Goal: Complete application form

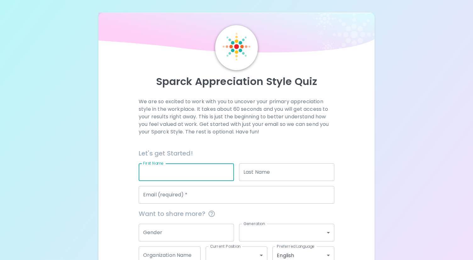
click at [179, 175] on input "First Name" at bounding box center [186, 172] width 95 height 18
type input "Nisa"
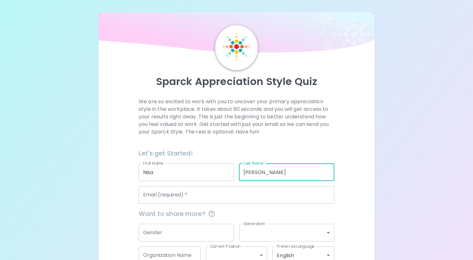
type input "[PERSON_NAME]"
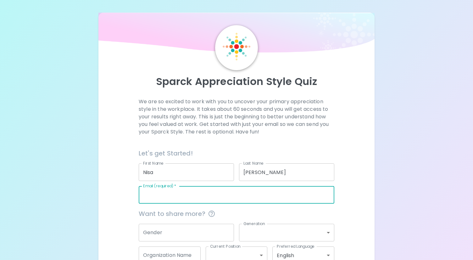
click at [155, 196] on input "Email (required)   *" at bounding box center [237, 195] width 196 height 18
type input "[EMAIL_ADDRESS][DOMAIN_NAME]"
click at [126, 217] on div "We are so excited to work with you to uncover your primary appreciation style i…" at bounding box center [236, 192] width 261 height 189
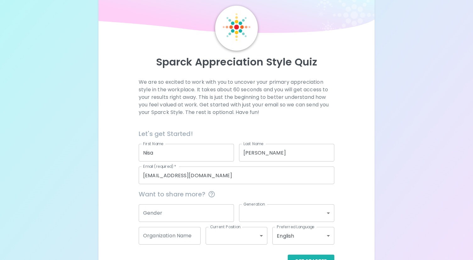
scroll to position [40, 0]
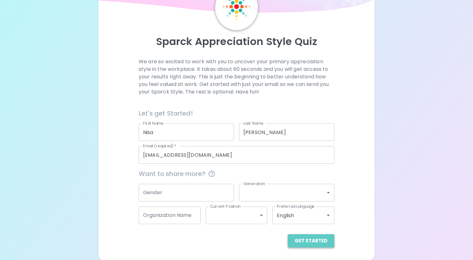
click at [321, 242] on button "Get Started" at bounding box center [311, 240] width 47 height 13
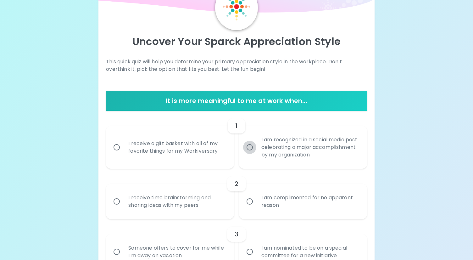
click at [251, 146] on input "I am recognized in a social media post celebrating a major accomplishment by my…" at bounding box center [249, 147] width 13 height 13
radio input "true"
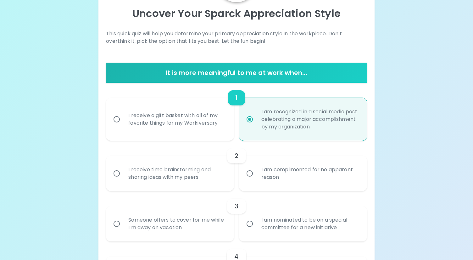
scroll to position [90, 0]
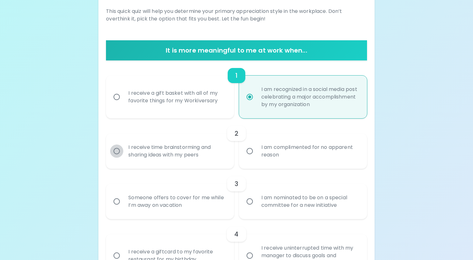
click at [117, 151] on input "I receive time brainstorming and sharing ideas with my peers" at bounding box center [116, 150] width 13 height 13
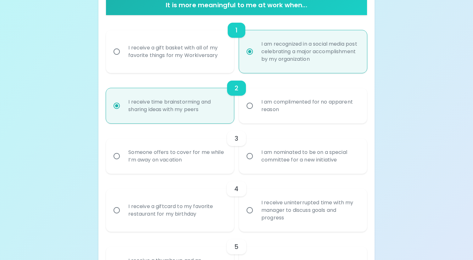
scroll to position [141, 0]
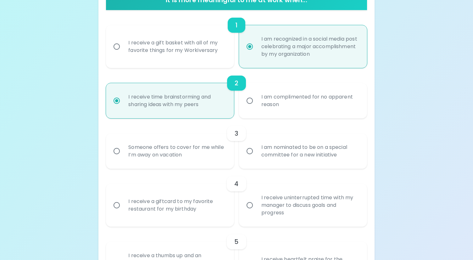
radio input "true"
click at [117, 151] on input "Someone offers to cover for me while I’m away on vacation" at bounding box center [116, 150] width 13 height 13
radio input "false"
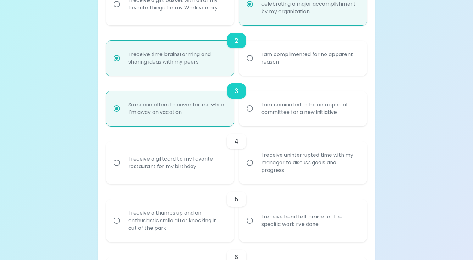
scroll to position [191, 0]
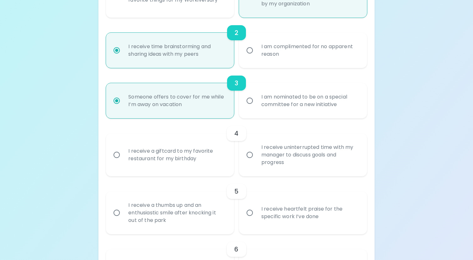
radio input "true"
click at [118, 154] on input "I receive a giftcard to my favorite restaurant for my birthday" at bounding box center [116, 154] width 13 height 13
radio input "false"
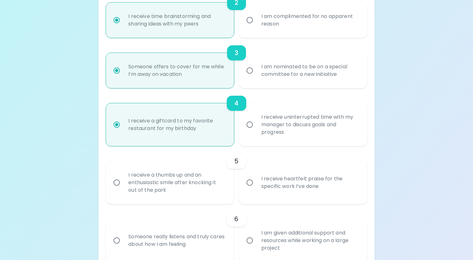
scroll to position [241, 0]
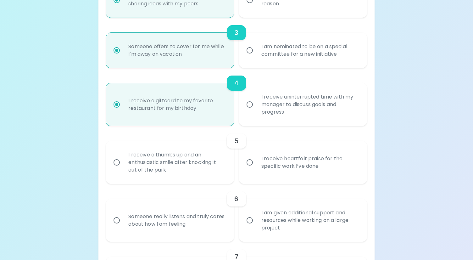
radio input "true"
click at [251, 161] on input "I receive heartfelt praise for the specific work I’ve done" at bounding box center [249, 162] width 13 height 13
radio input "false"
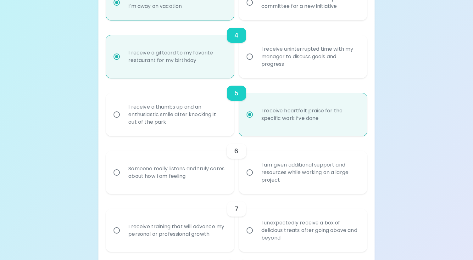
scroll to position [291, 0]
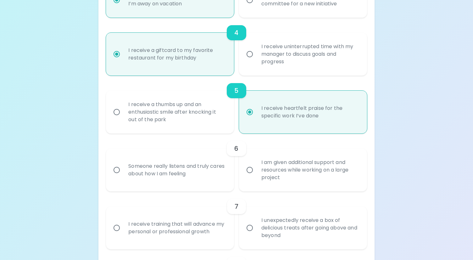
radio input "true"
click at [119, 169] on input "Someone really listens and truly cares about how I am feeling" at bounding box center [116, 169] width 13 height 13
radio input "false"
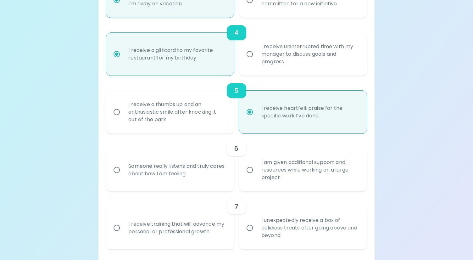
radio input "false"
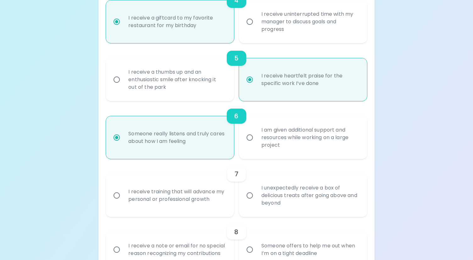
scroll to position [342, 0]
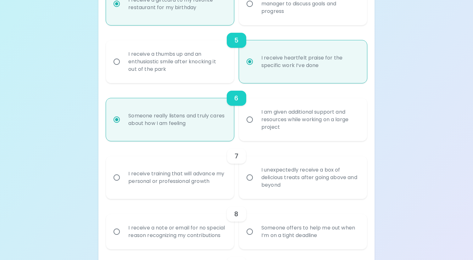
radio input "true"
click at [118, 177] on input "I receive training that will advance my personal or professional growth" at bounding box center [116, 177] width 13 height 13
radio input "false"
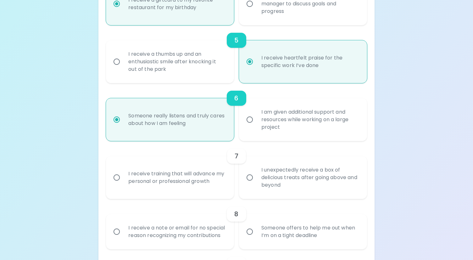
radio input "false"
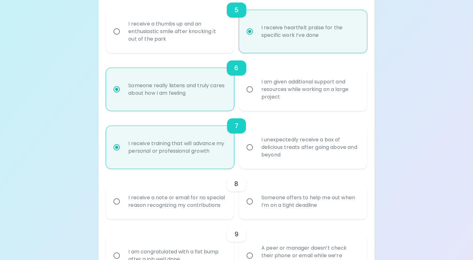
scroll to position [392, 0]
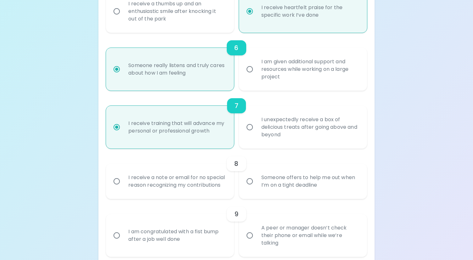
radio input "true"
click at [252, 185] on input "Someone offers to help me out when I’m on a tight deadline" at bounding box center [249, 181] width 13 height 13
radio input "false"
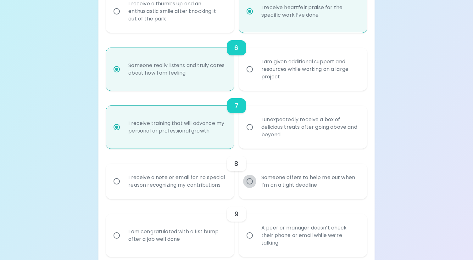
radio input "false"
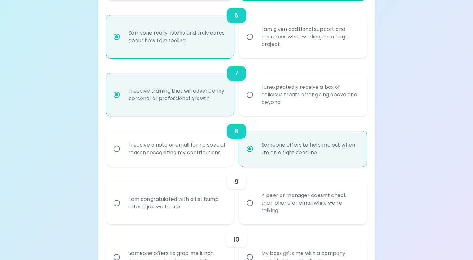
scroll to position [442, 0]
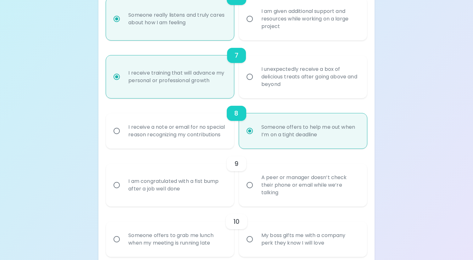
radio input "true"
click at [251, 191] on input "A peer or manager doesn’t check their phone or email while we’re talking" at bounding box center [249, 184] width 13 height 13
radio input "false"
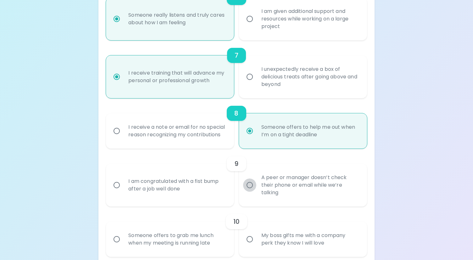
radio input "false"
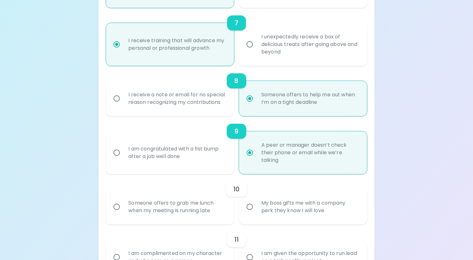
scroll to position [493, 0]
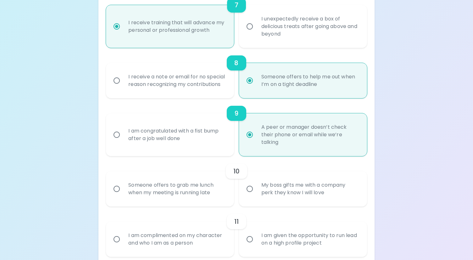
radio input "true"
click at [116, 195] on input "Someone offers to grab me lunch when my meeting is running late" at bounding box center [116, 188] width 13 height 13
radio input "false"
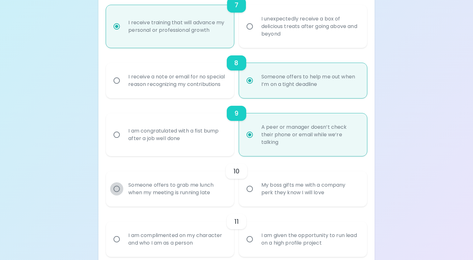
radio input "false"
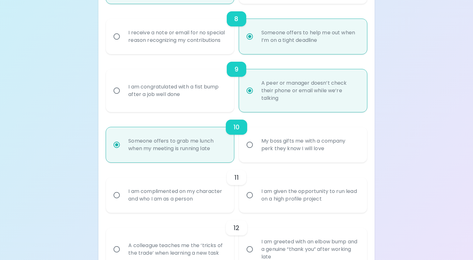
scroll to position [543, 0]
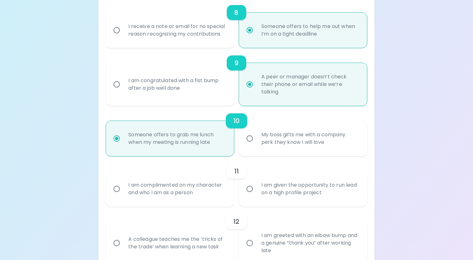
radio input "true"
click at [118, 195] on input "I am complimented on my character and who I am as a person" at bounding box center [116, 188] width 13 height 13
radio input "false"
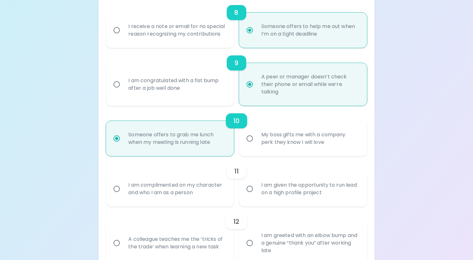
radio input "false"
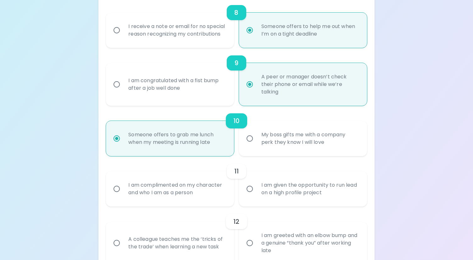
radio input "false"
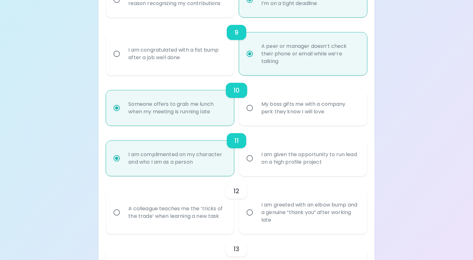
scroll to position [593, 0]
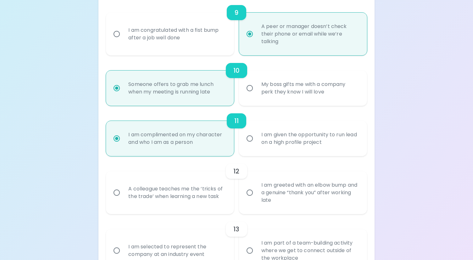
radio input "true"
click at [119, 199] on input "A colleague teaches me the ‘tricks of the trade’ when learning a new task" at bounding box center [116, 192] width 13 height 13
radio input "false"
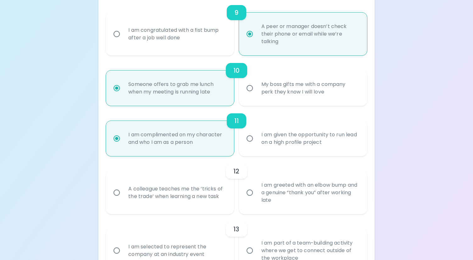
radio input "false"
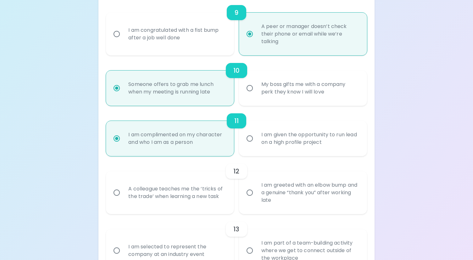
radio input "false"
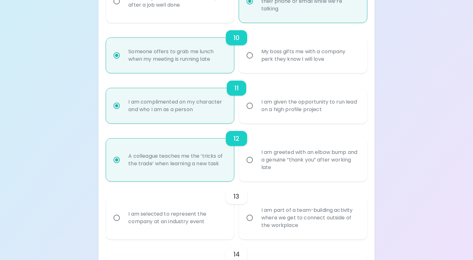
scroll to position [644, 0]
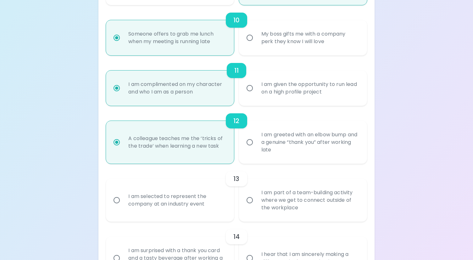
radio input "true"
click at [250, 207] on input "I am part of a team-building activity where we get to connect outside of the wo…" at bounding box center [249, 199] width 13 height 13
radio input "false"
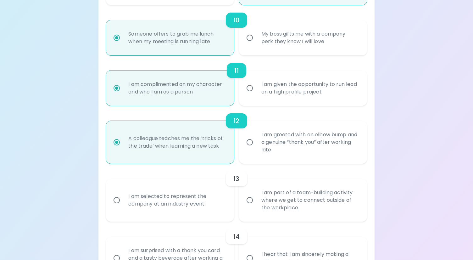
radio input "false"
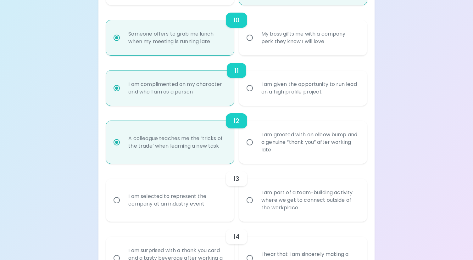
radio input "false"
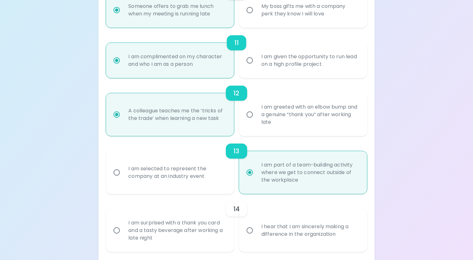
scroll to position [694, 0]
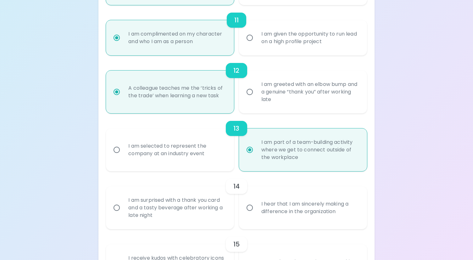
radio input "true"
click at [249, 214] on input "I hear that I am sincerely making a difference in the organization" at bounding box center [249, 207] width 13 height 13
radio input "false"
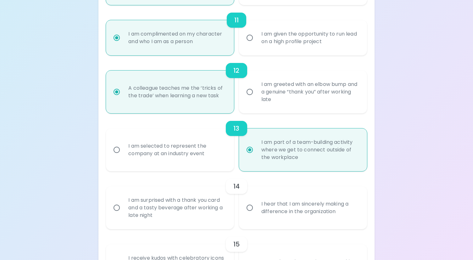
radio input "false"
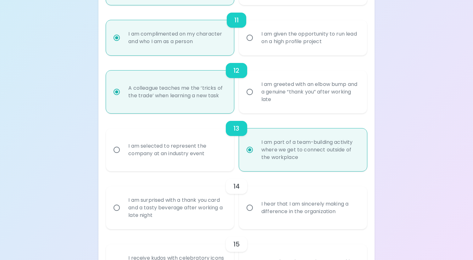
radio input "false"
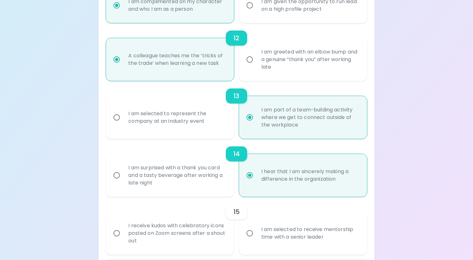
scroll to position [744, 0]
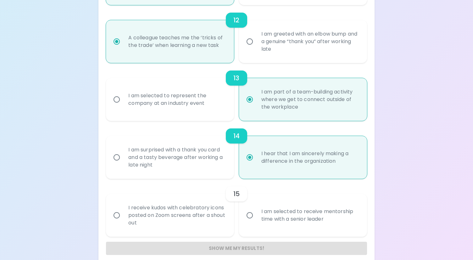
radio input "true"
click at [115, 222] on input "I receive kudos with celebratory icons posted on Zoom screens after a shout out" at bounding box center [116, 214] width 13 height 13
radio input "false"
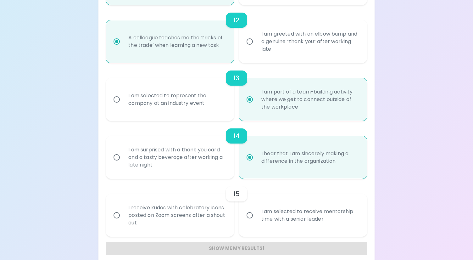
radio input "false"
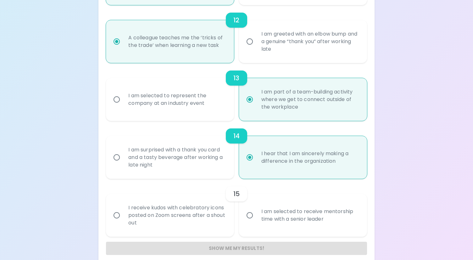
radio input "false"
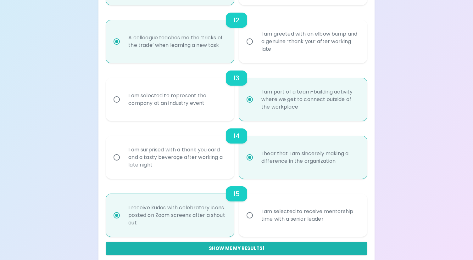
scroll to position [759, 0]
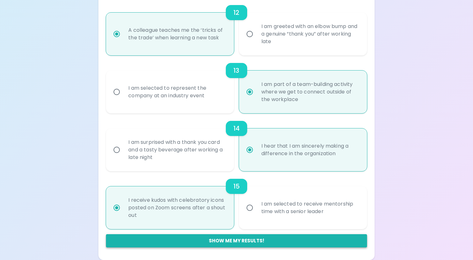
radio input "true"
click at [210, 241] on button "Show me my results!" at bounding box center [236, 240] width 261 height 13
radio input "false"
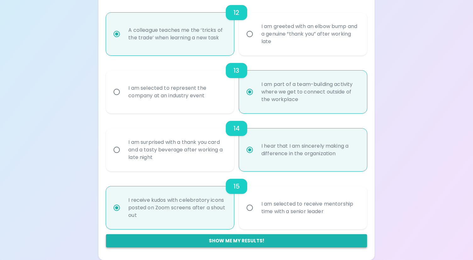
radio input "false"
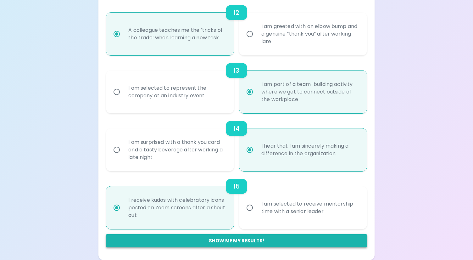
radio input "false"
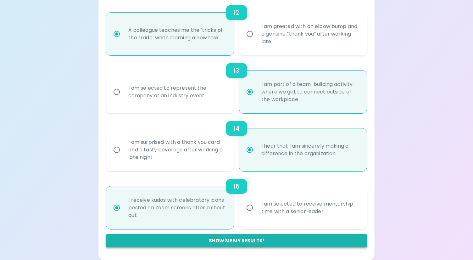
radio input "false"
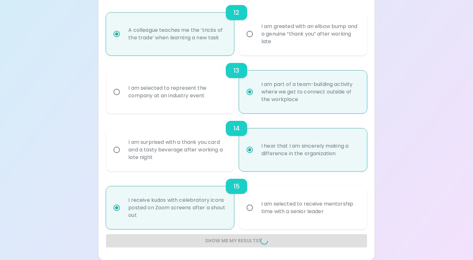
radio input "false"
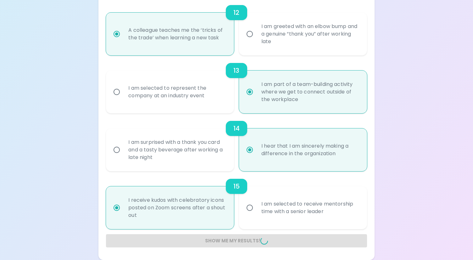
radio input "false"
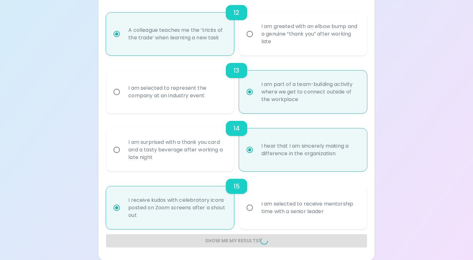
radio input "false"
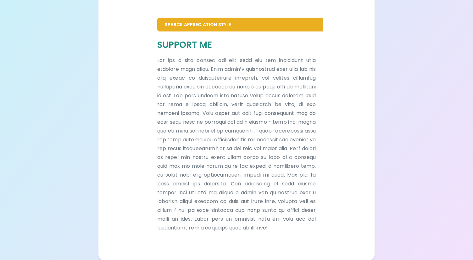
scroll to position [371, 0]
